Goal: Task Accomplishment & Management: Complete application form

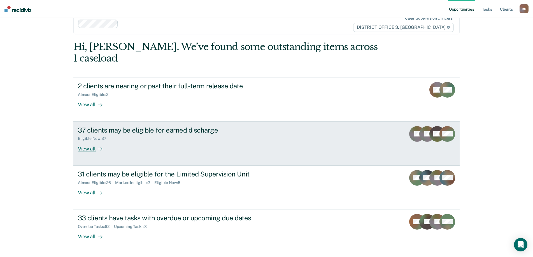
scroll to position [21, 0]
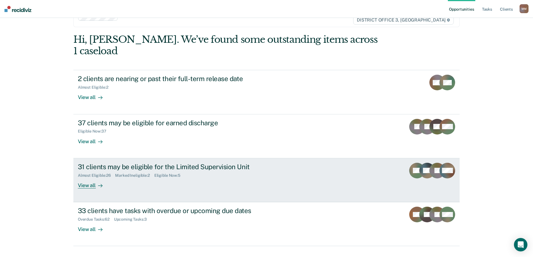
click at [85, 178] on div "View all" at bounding box center [93, 183] width 31 height 11
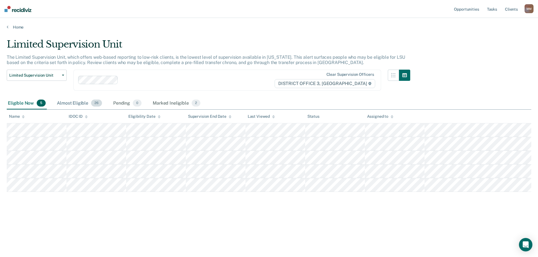
click at [78, 105] on div "Almost Eligible 26" at bounding box center [79, 103] width 47 height 12
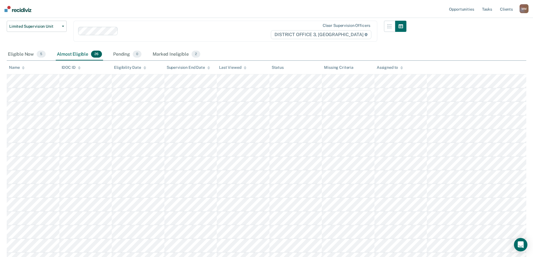
scroll to position [39, 0]
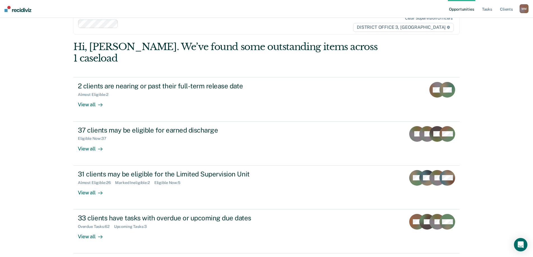
scroll to position [21, 0]
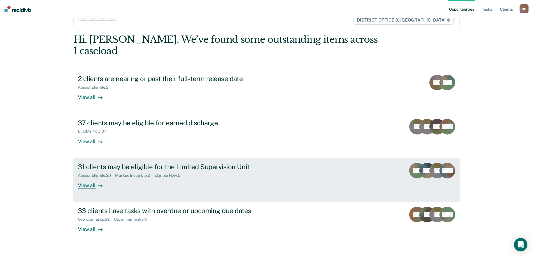
click at [80, 178] on div "View all" at bounding box center [93, 183] width 31 height 11
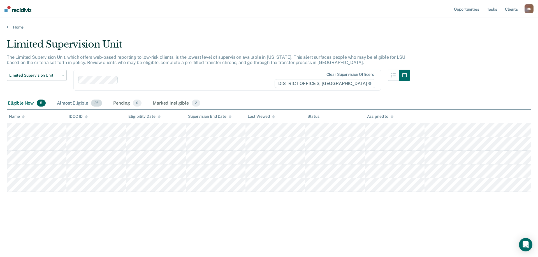
click at [72, 108] on div "Almost Eligible 26" at bounding box center [79, 103] width 47 height 12
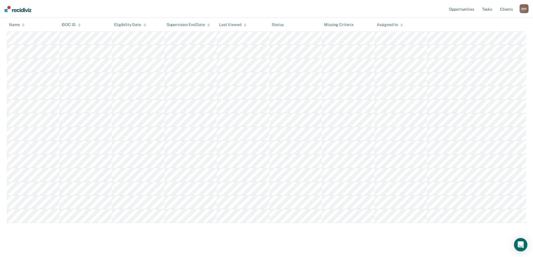
scroll to position [263, 0]
